Goal: Complete application form: Complete application form

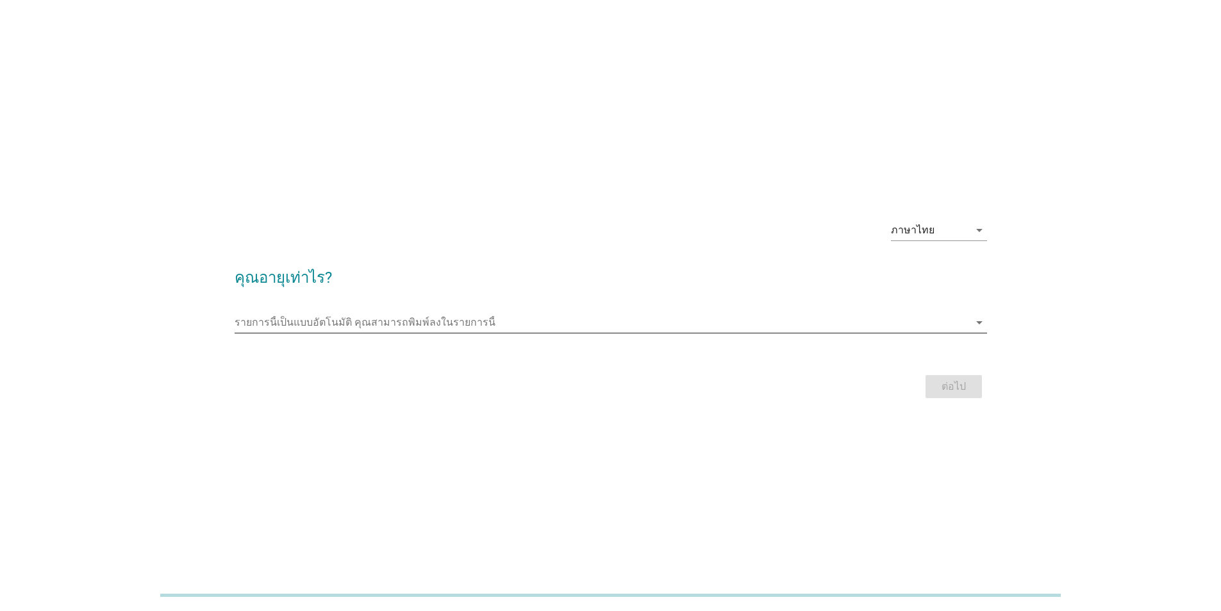
click at [979, 322] on icon "arrow_drop_down" at bounding box center [979, 322] width 15 height 15
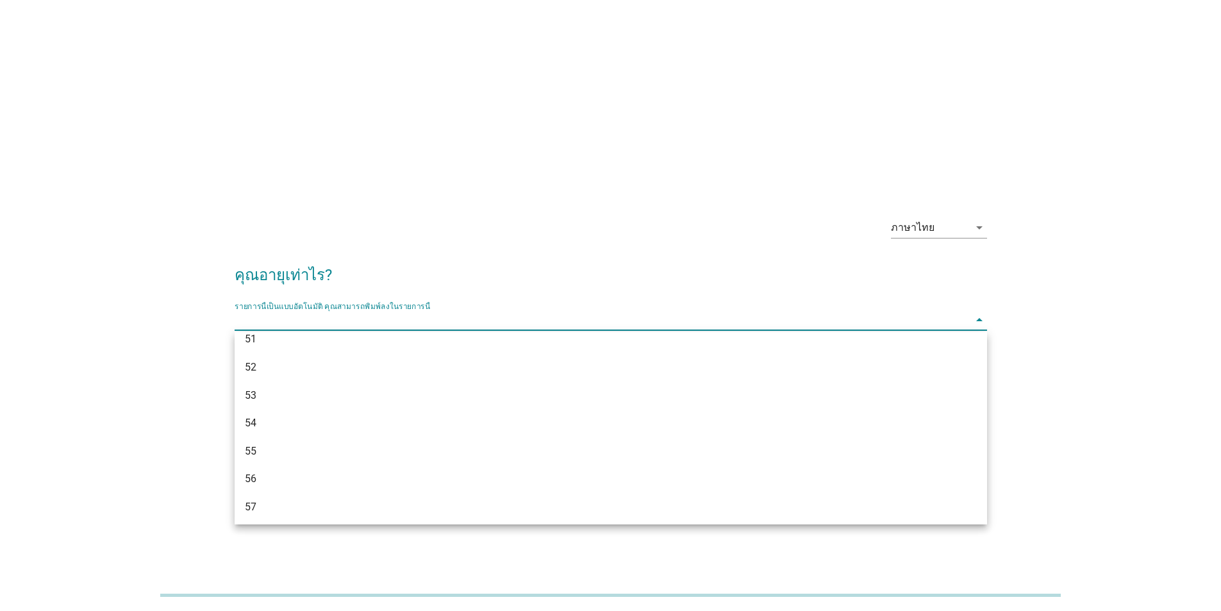
scroll to position [936, 0]
click at [306, 367] on div "52" at bounding box center [580, 365] width 671 height 15
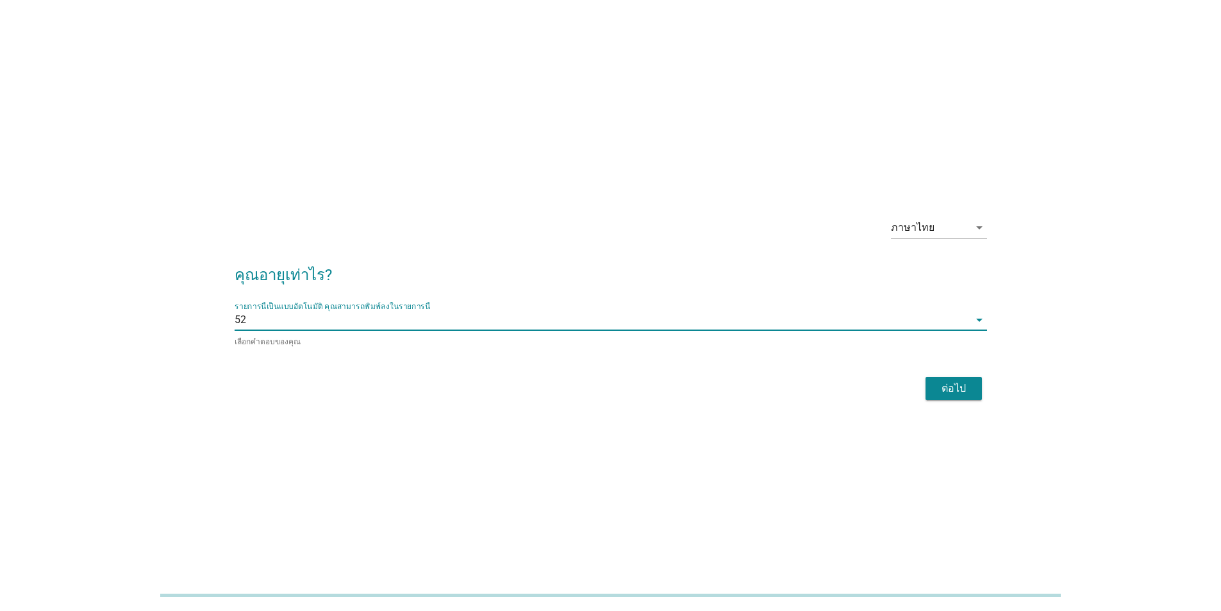
click at [947, 391] on div "ต่อไป" at bounding box center [954, 388] width 36 height 15
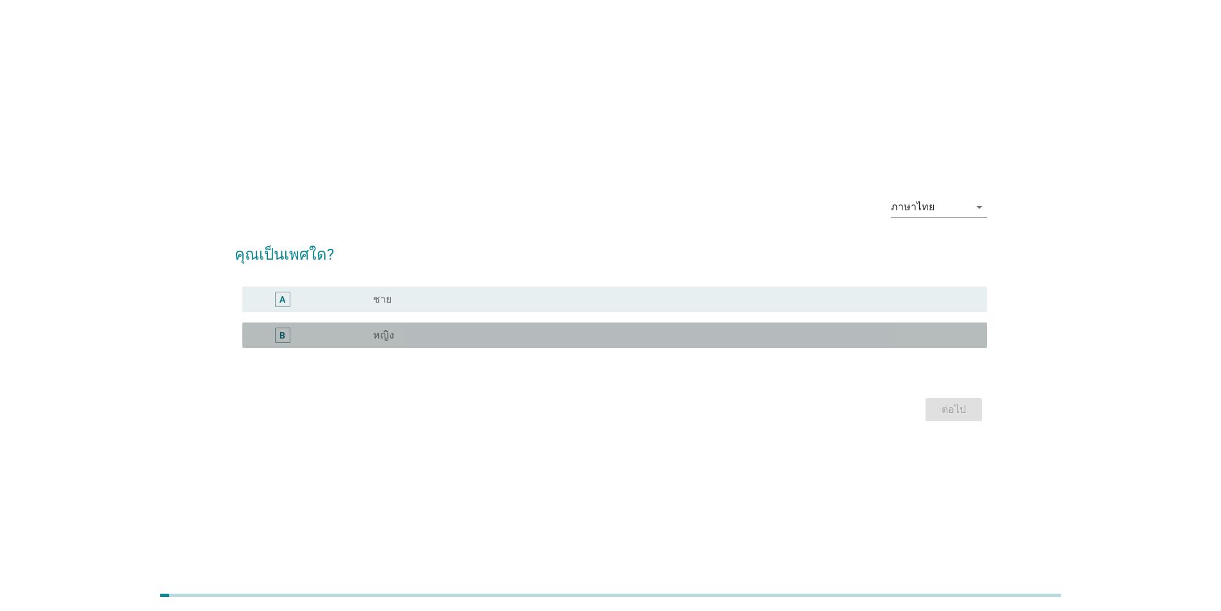
click at [390, 335] on label "หญิง" at bounding box center [383, 335] width 21 height 13
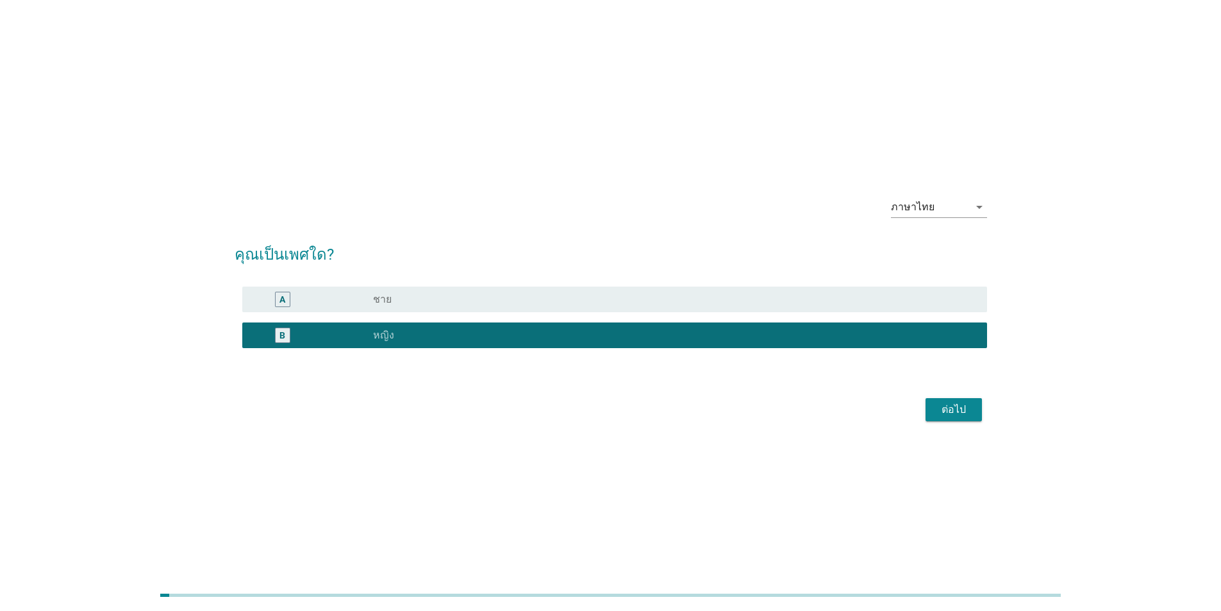
click at [966, 413] on div "ต่อไป" at bounding box center [954, 409] width 36 height 15
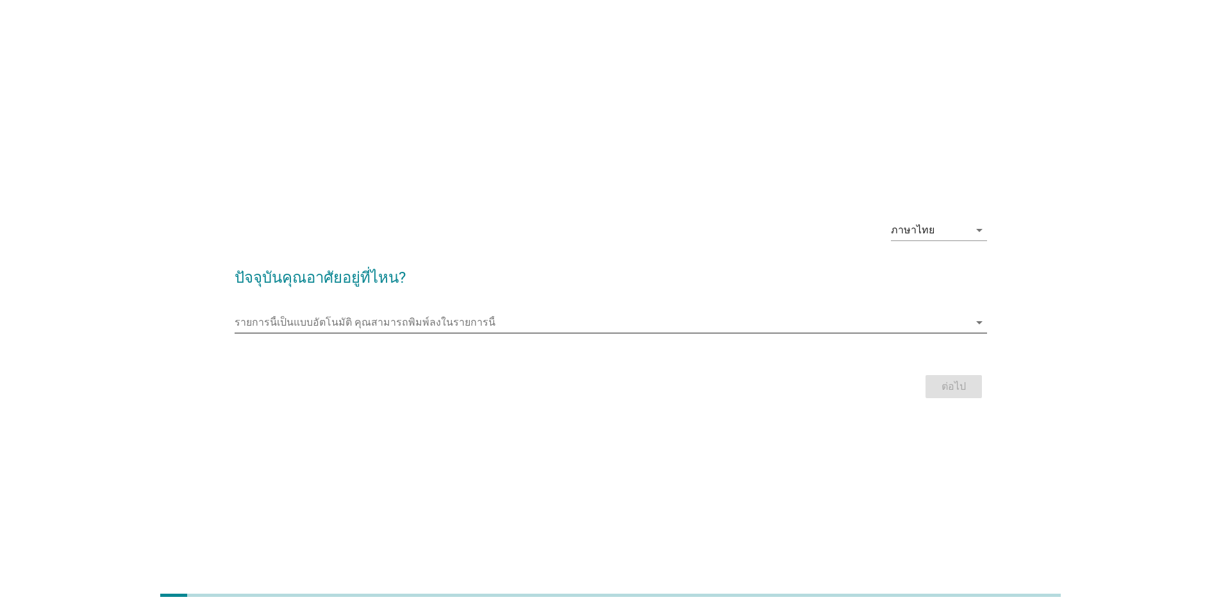
click at [979, 322] on icon "arrow_drop_down" at bounding box center [979, 322] width 15 height 15
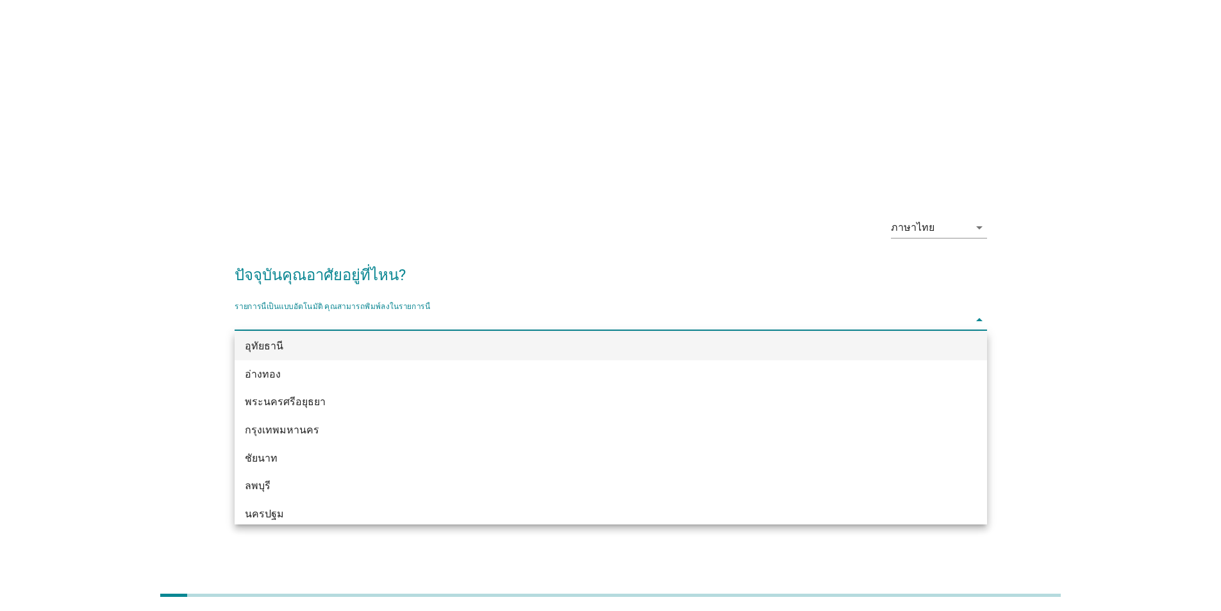
scroll to position [1000, 0]
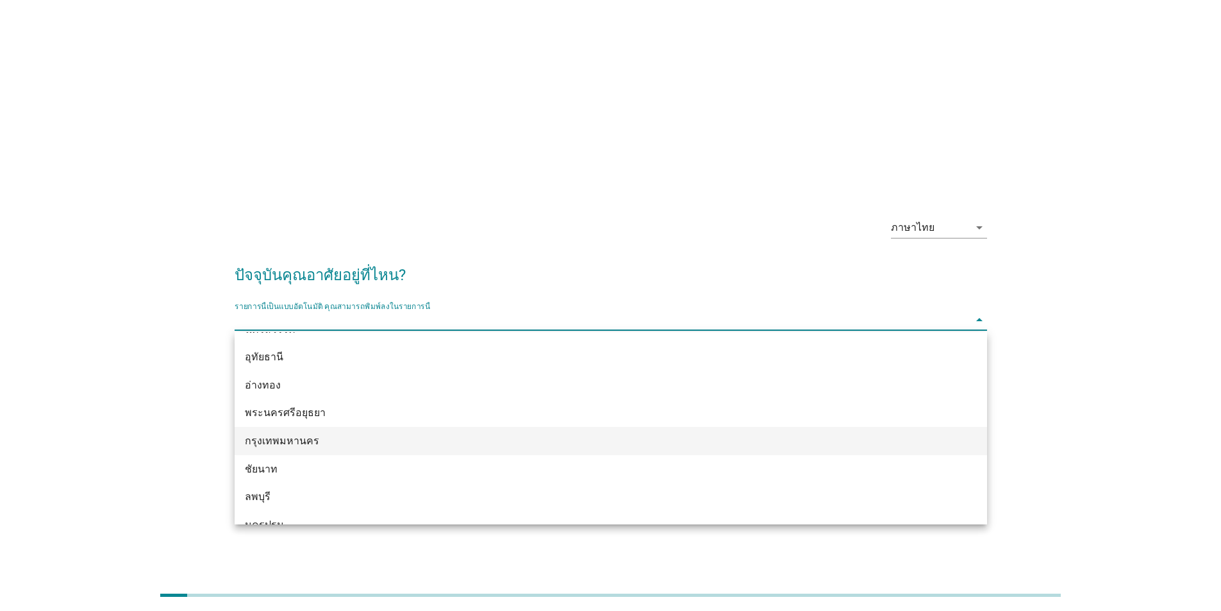
click at [299, 440] on div "กรุงเทพมหานคร" at bounding box center [580, 440] width 671 height 15
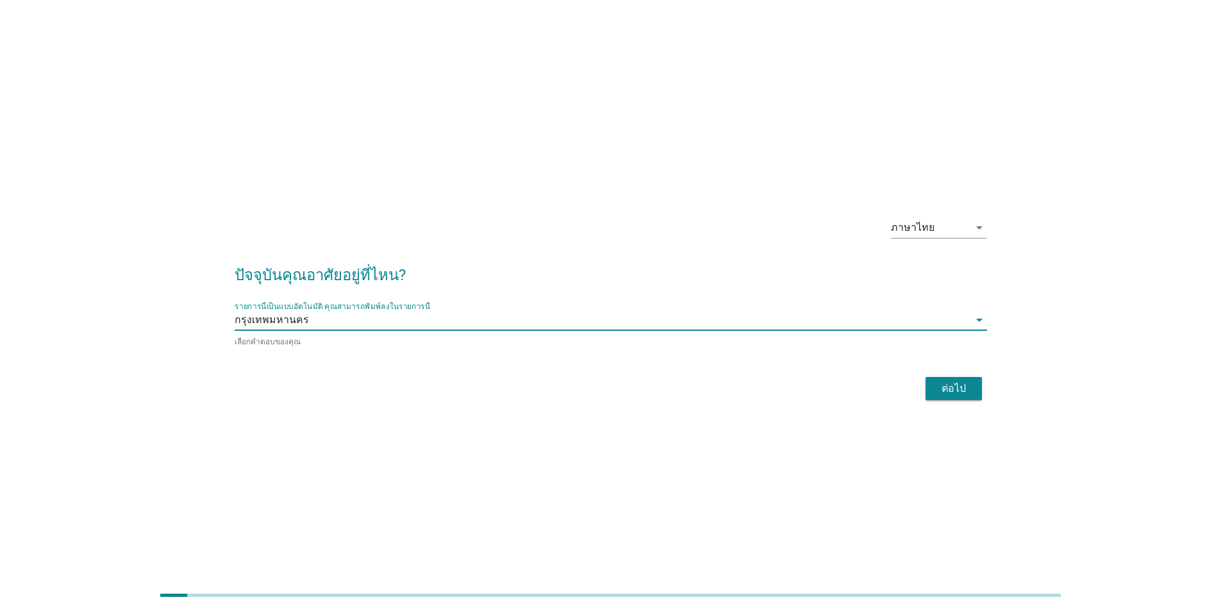
click at [956, 390] on div "ต่อไป" at bounding box center [954, 388] width 36 height 15
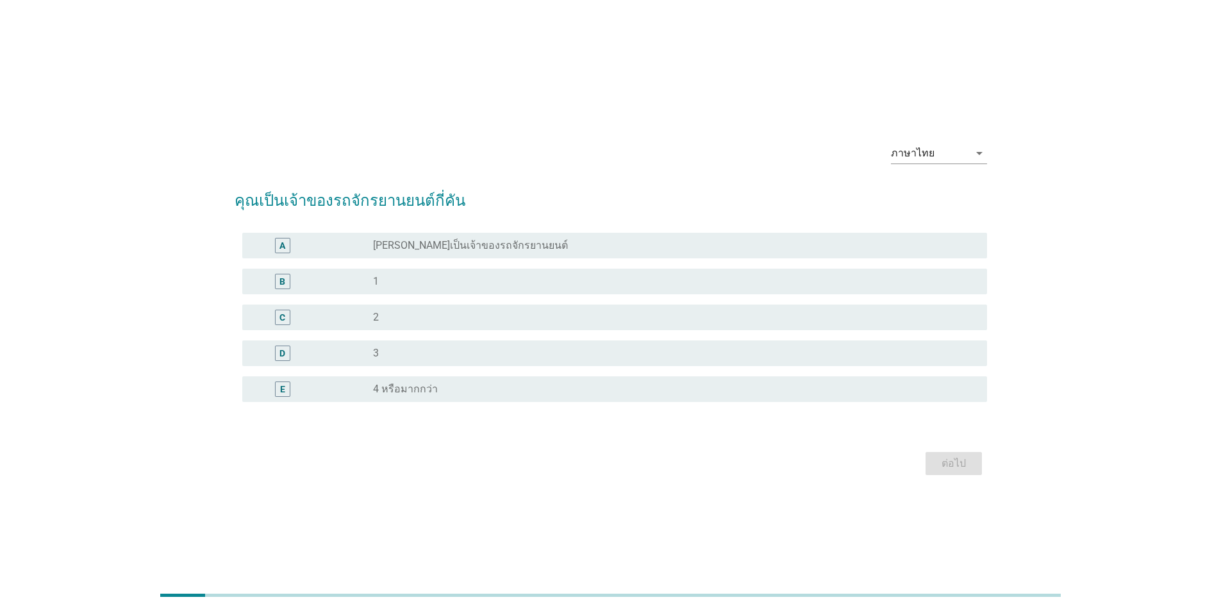
click at [668, 356] on div "radio_button_unchecked 3" at bounding box center [670, 353] width 594 height 13
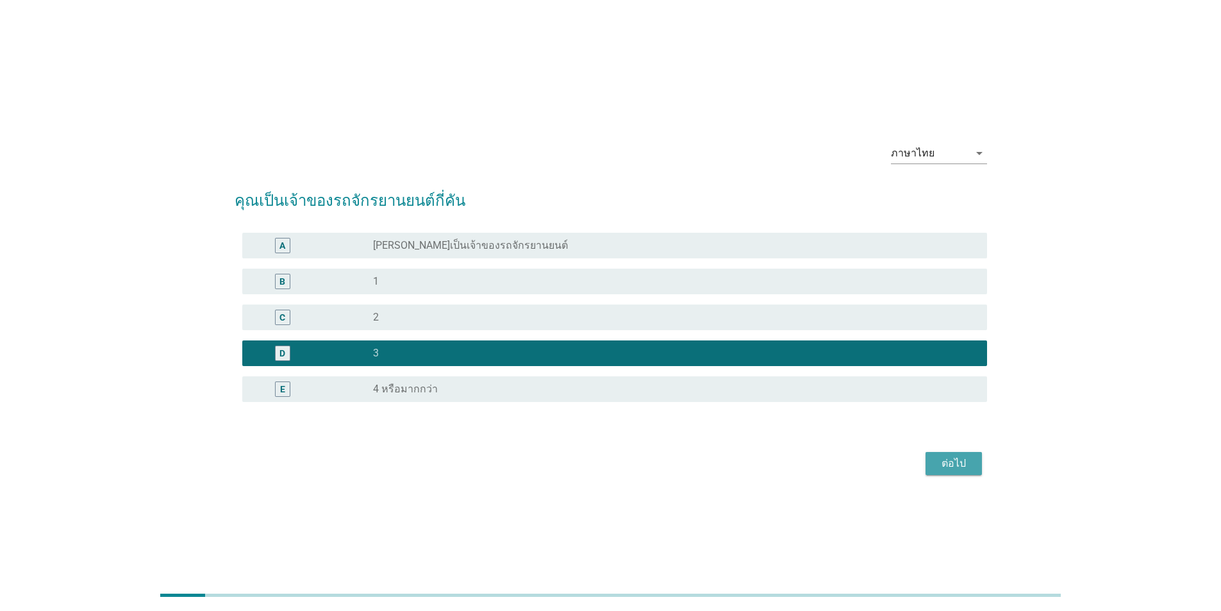
click at [954, 469] on div "ต่อไป" at bounding box center [954, 463] width 36 height 15
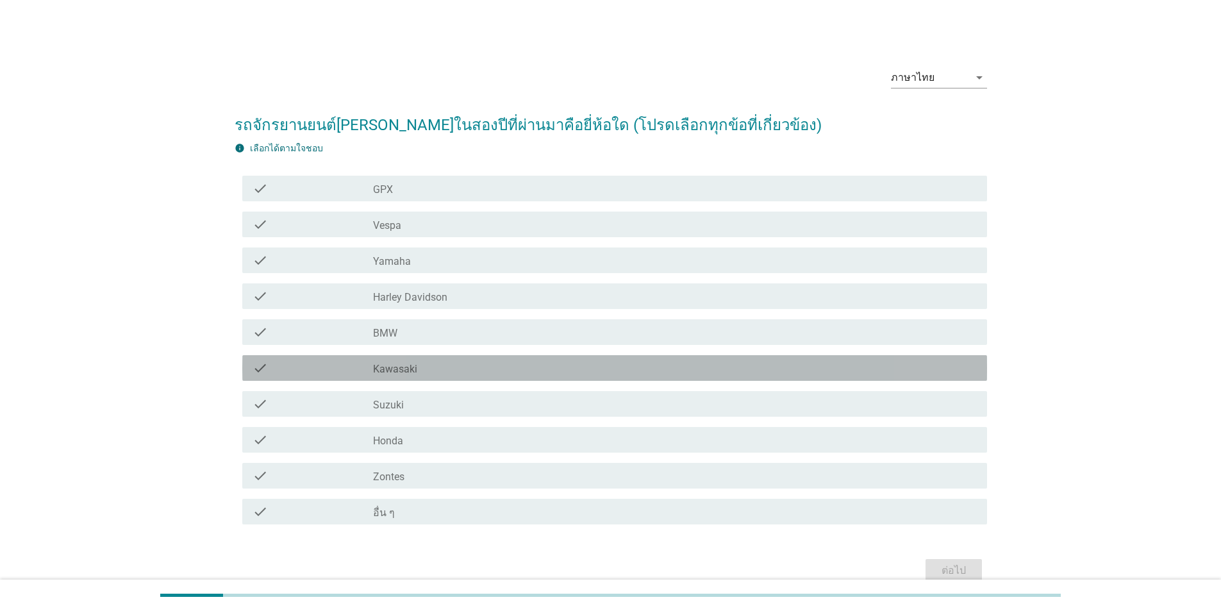
click at [656, 378] on div "check check_box_outline_blank Kawasaki" at bounding box center [614, 368] width 745 height 26
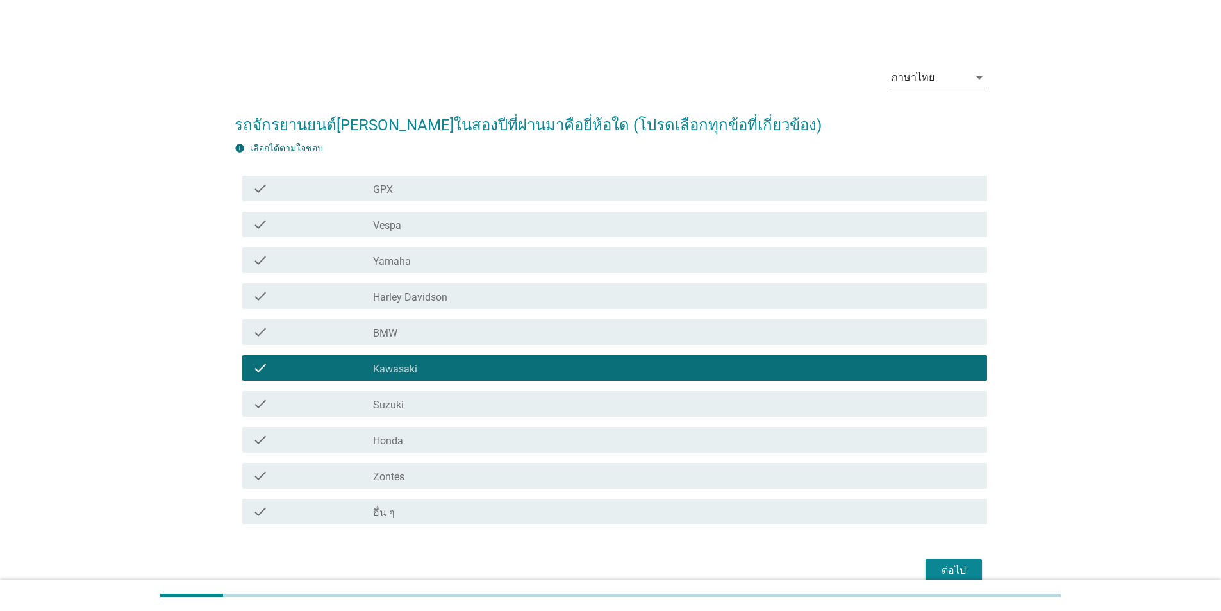
click at [943, 570] on div "ต่อไป" at bounding box center [954, 570] width 36 height 15
click at [943, 570] on div "ต่อไป" at bounding box center [611, 570] width 752 height 31
